Goal: Task Accomplishment & Management: Complete application form

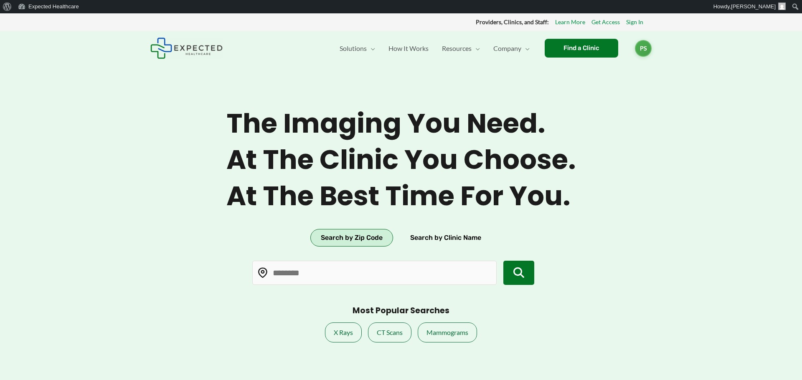
type input "*****"
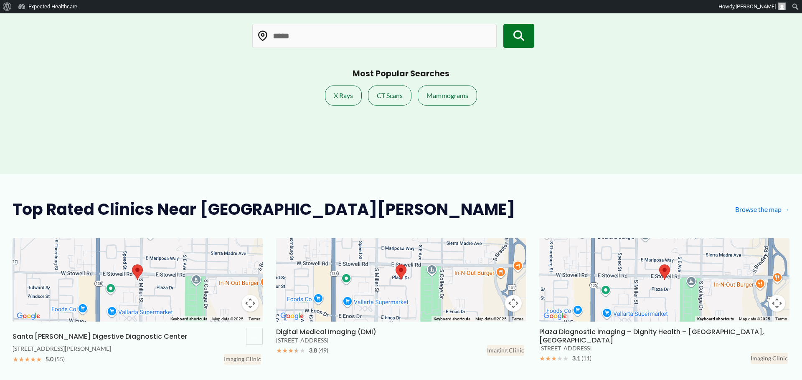
scroll to position [242, 0]
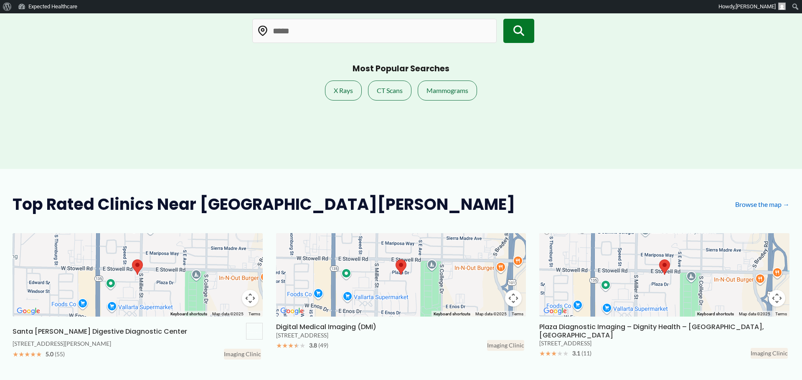
click at [513, 36] on icon "submit" at bounding box center [518, 30] width 11 height 11
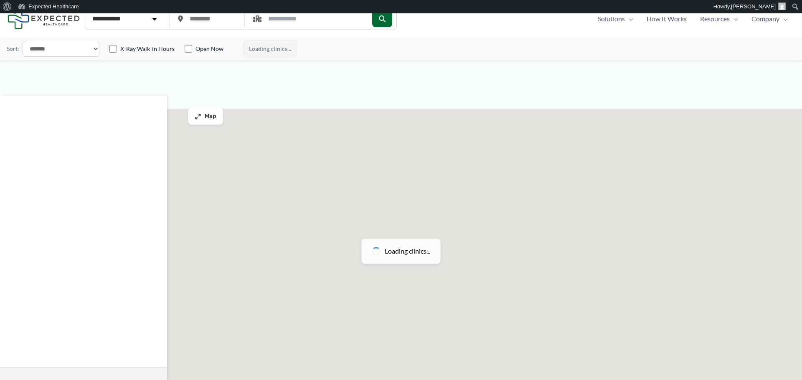
type input "*****"
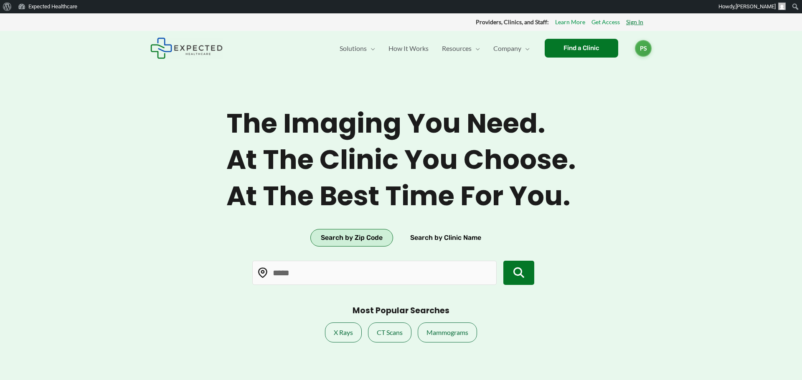
click at [632, 23] on link "Sign In" at bounding box center [634, 22] width 17 height 11
type input "*****"
click at [593, 25] on link "Get Access" at bounding box center [605, 22] width 28 height 11
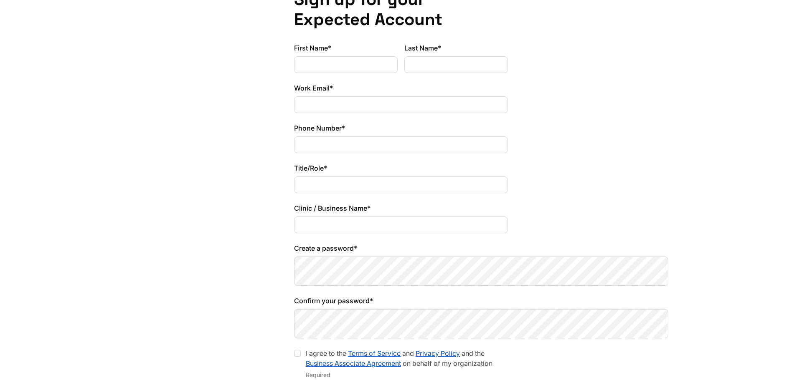
scroll to position [85, 0]
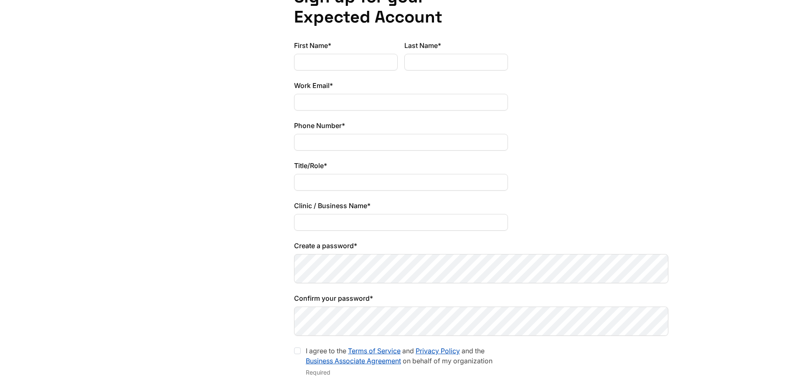
click at [294, 71] on input "First Name*" at bounding box center [346, 62] width 104 height 17
type input "****"
type input "*******"
type input "**********"
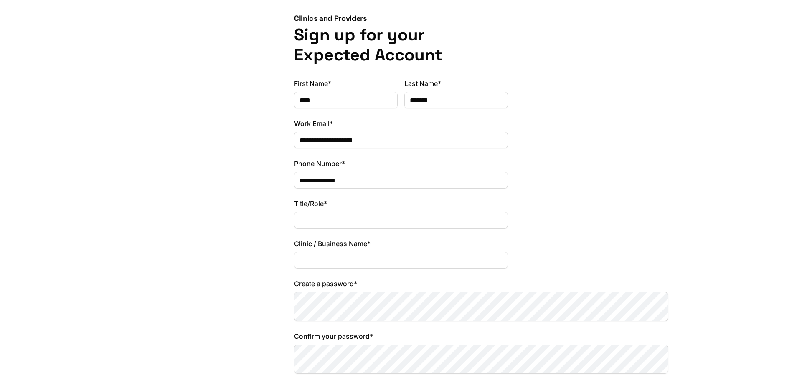
scroll to position [0, 0]
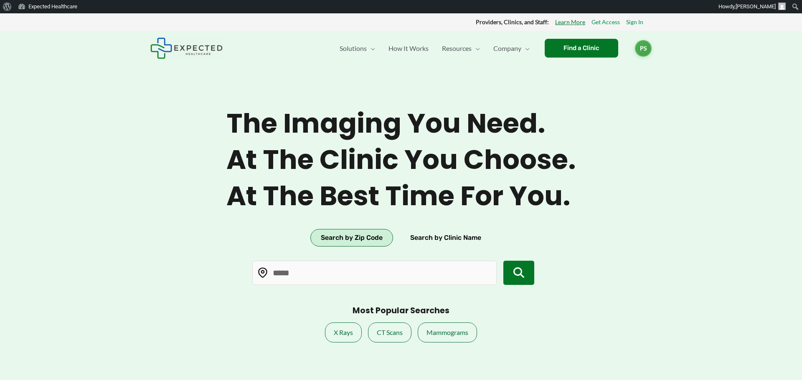
click at [555, 24] on link "Learn More" at bounding box center [570, 22] width 30 height 11
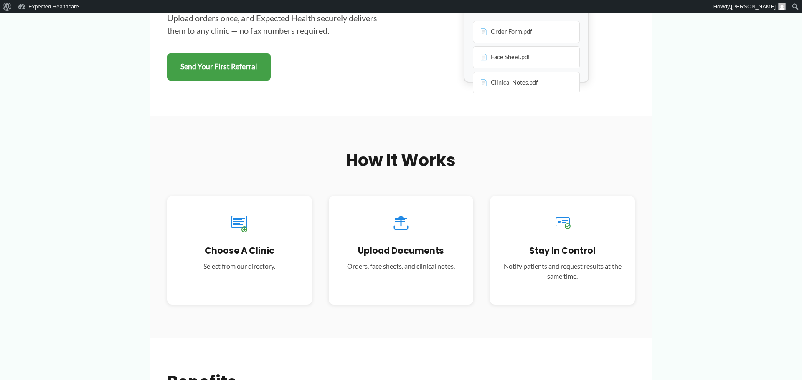
scroll to position [188, 0]
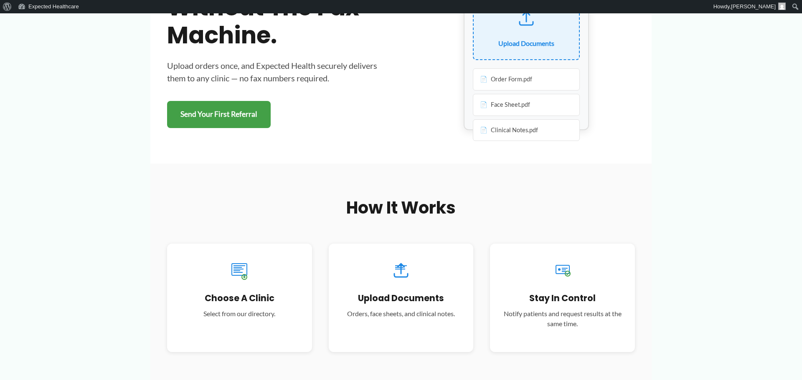
scroll to position [159, 0]
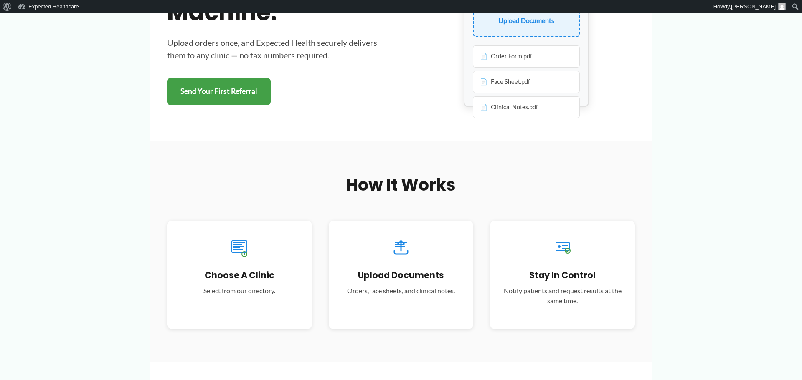
click at [507, 27] on div "Upload Documents" at bounding box center [526, 20] width 56 height 13
click at [509, 27] on div "Upload Documents" at bounding box center [526, 20] width 56 height 13
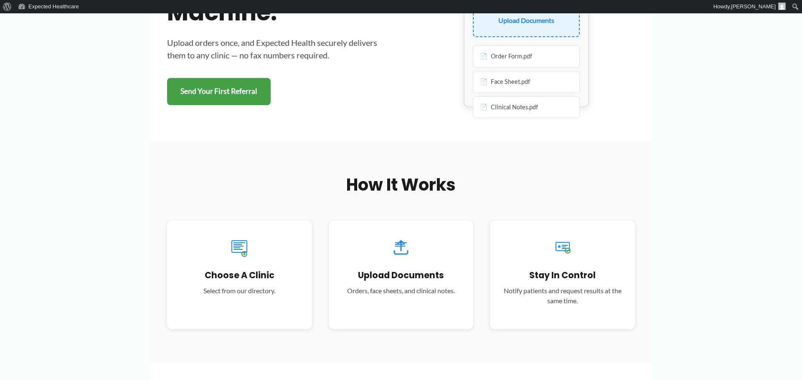
click at [557, 37] on div "Upload Documents" at bounding box center [526, 6] width 107 height 63
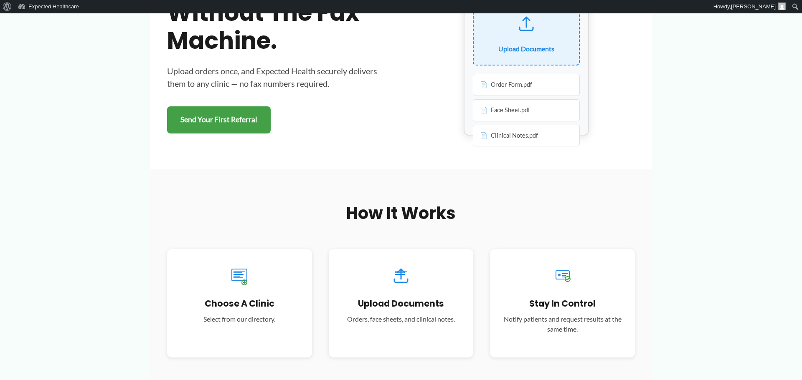
scroll to position [134, 0]
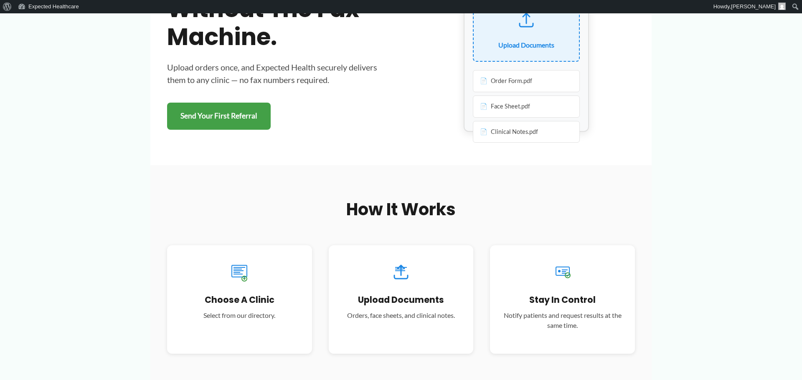
click at [525, 30] on icon at bounding box center [526, 20] width 20 height 20
click at [538, 92] on div "Order Form.pdf" at bounding box center [526, 81] width 107 height 22
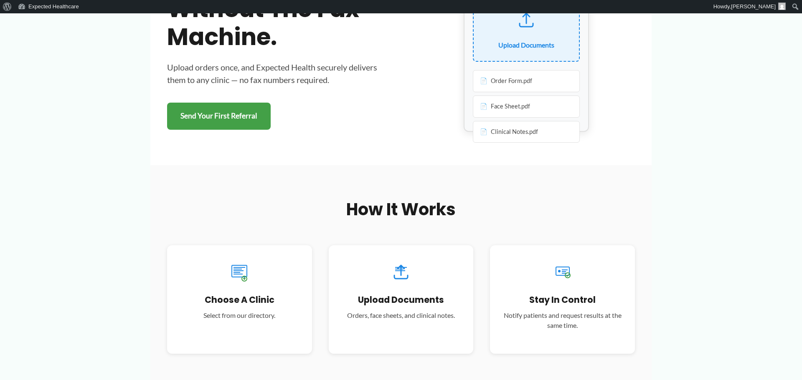
click at [487, 92] on div "Order Form.pdf" at bounding box center [526, 81] width 107 height 22
click at [518, 51] on div "Upload Documents" at bounding box center [526, 45] width 56 height 13
click at [486, 118] on div "Face Sheet.pdf" at bounding box center [526, 107] width 107 height 22
click at [485, 143] on div "Clinical Notes.pdf" at bounding box center [526, 132] width 107 height 22
click at [484, 62] on div "Upload Documents" at bounding box center [526, 30] width 107 height 63
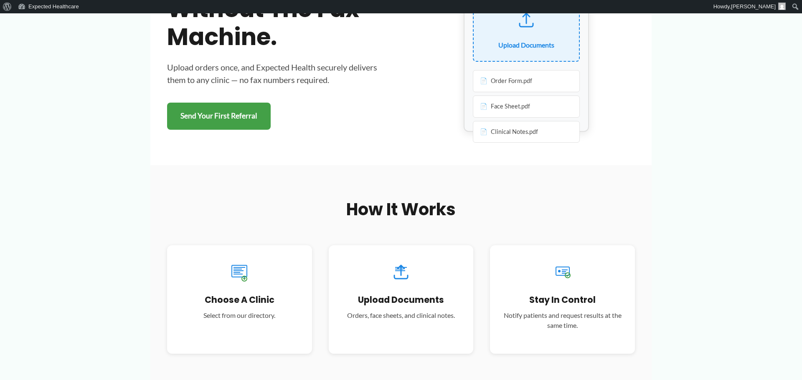
click at [461, 132] on div "Upload Documents Order Form.pdf Face Sheet.pdf Clinical Notes.pdf" at bounding box center [526, 48] width 217 height 167
click at [540, 62] on div "Upload Documents" at bounding box center [526, 30] width 107 height 63
click at [527, 30] on icon at bounding box center [526, 20] width 20 height 20
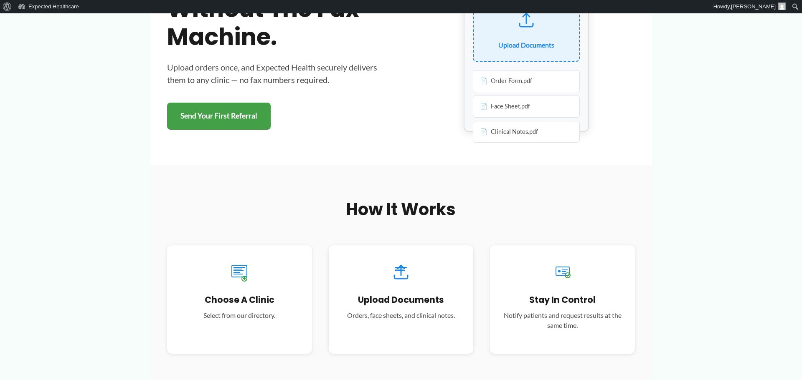
click at [526, 23] on icon at bounding box center [526, 18] width 7 height 10
click at [628, 107] on div "Send referrals without the fax machine. Upload orders once, and Expected Health…" at bounding box center [401, 48] width 468 height 167
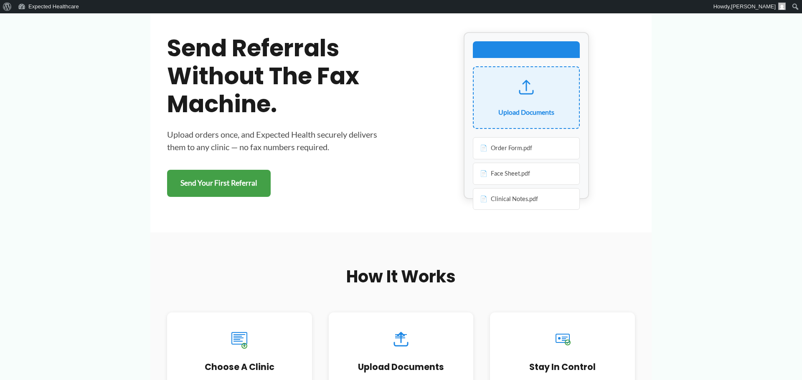
scroll to position [67, 0]
click at [495, 58] on div at bounding box center [526, 49] width 107 height 17
click at [495, 129] on div "Upload Documents" at bounding box center [526, 97] width 107 height 63
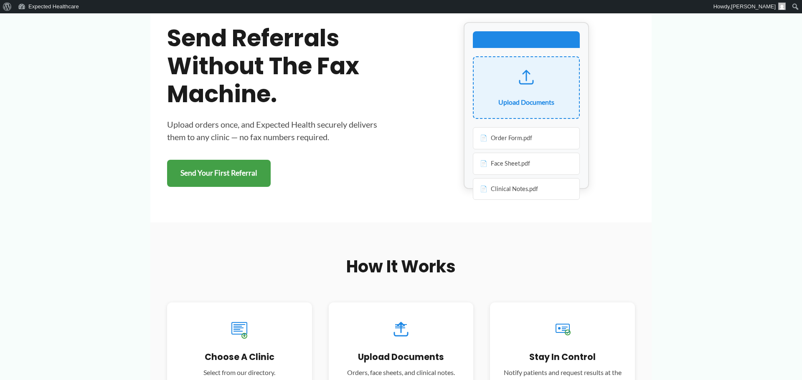
scroll to position [128, 0]
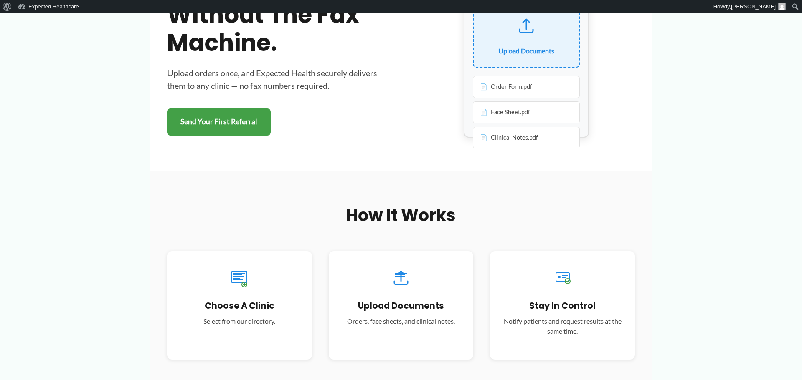
click at [495, 98] on div "Order Form.pdf" at bounding box center [526, 87] width 107 height 22
click at [490, 124] on div "Face Sheet.pdf" at bounding box center [526, 112] width 107 height 22
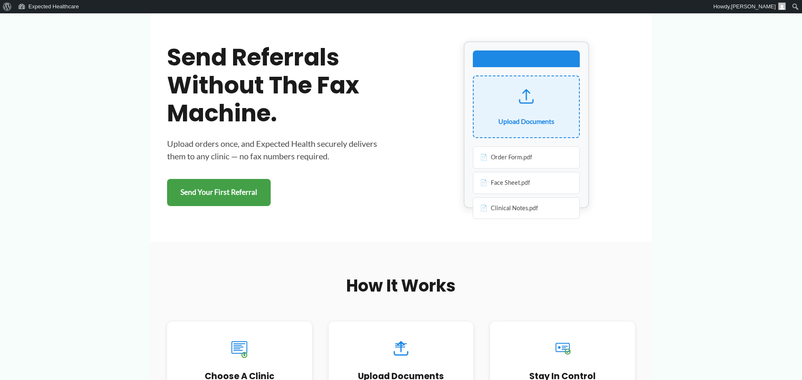
scroll to position [53, 0]
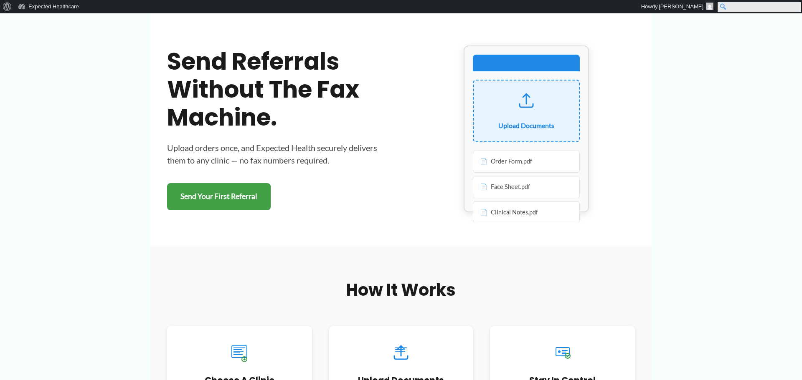
click at [794, 7] on input "Search" at bounding box center [759, 7] width 84 height 10
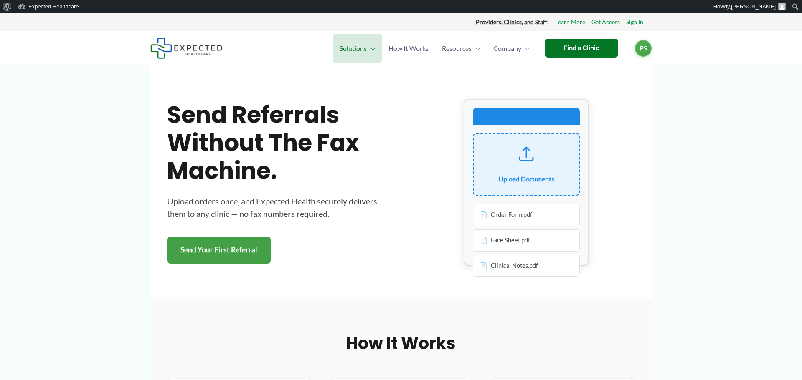
scroll to position [165, 0]
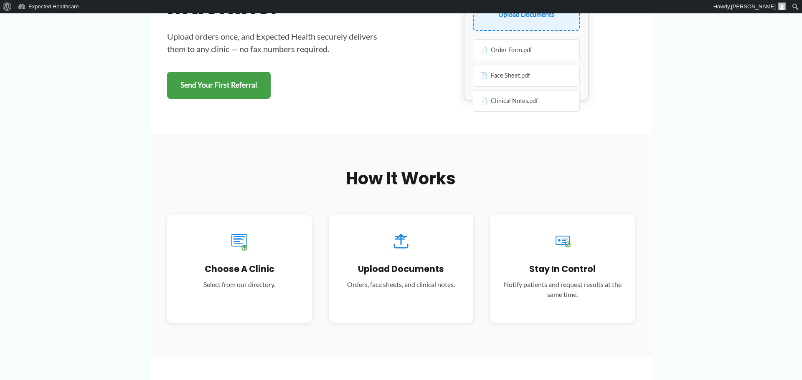
click at [540, 20] on div "Upload Documents" at bounding box center [526, 14] width 56 height 13
click at [545, 31] on div "Upload Documents" at bounding box center [526, -1] width 107 height 63
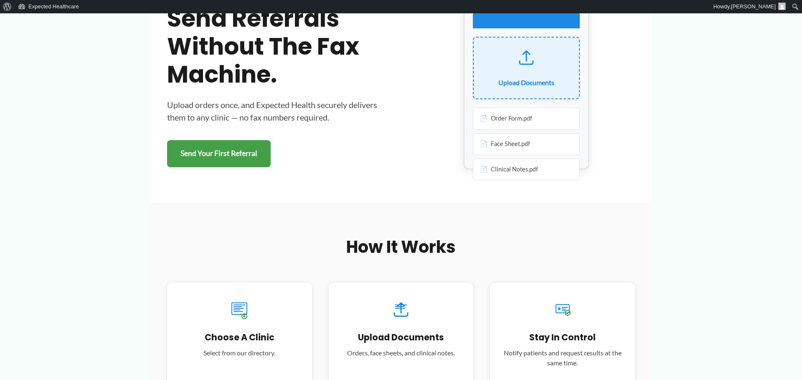
scroll to position [0, 0]
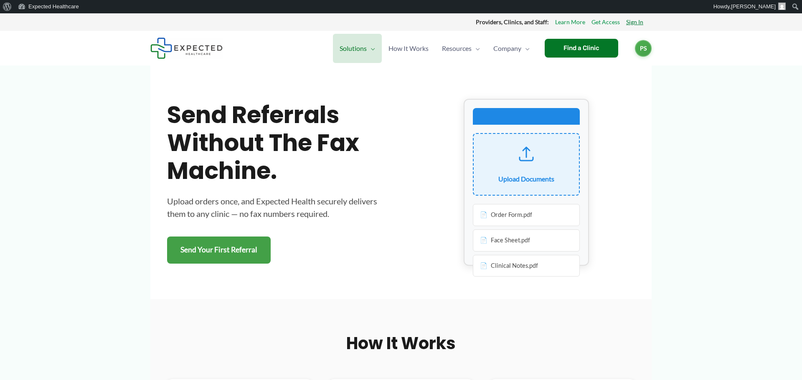
click at [634, 22] on link "Sign In" at bounding box center [634, 22] width 17 height 11
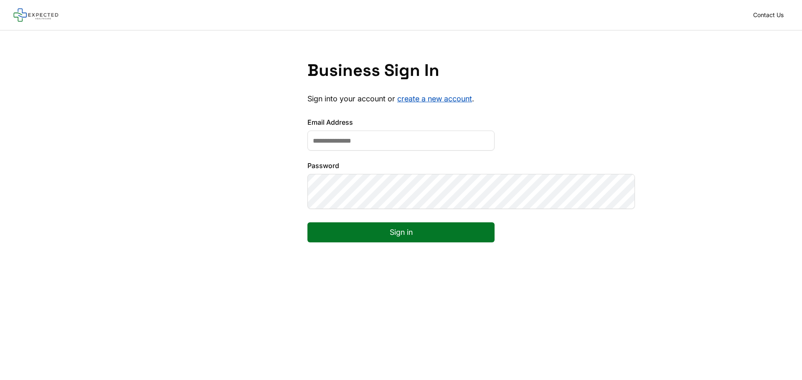
click at [369, 151] on input "Email Address" at bounding box center [400, 141] width 187 height 20
type input "**********"
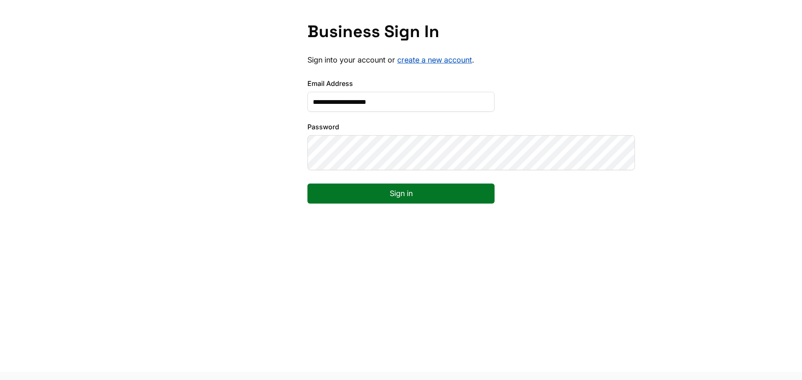
scroll to position [146, 0]
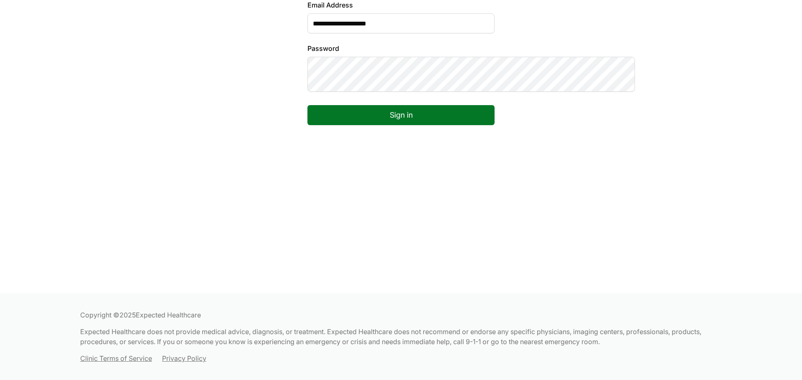
click at [405, 125] on button "Sign in" at bounding box center [400, 115] width 187 height 20
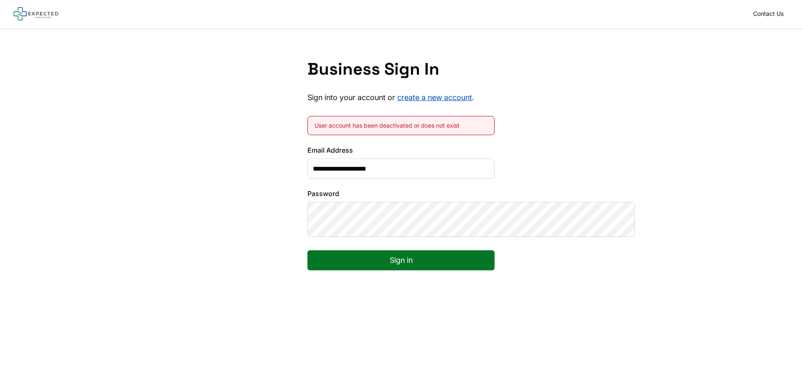
scroll to position [0, 0]
